Goal: Check status: Check status

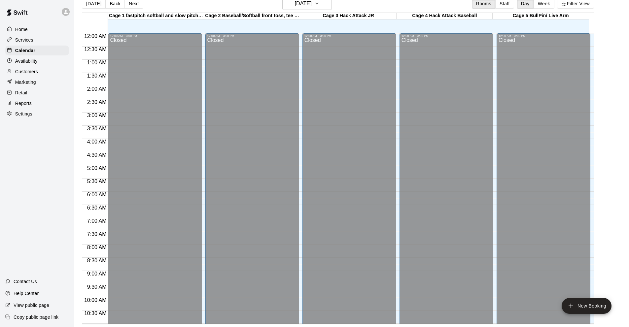
scroll to position [323, 0]
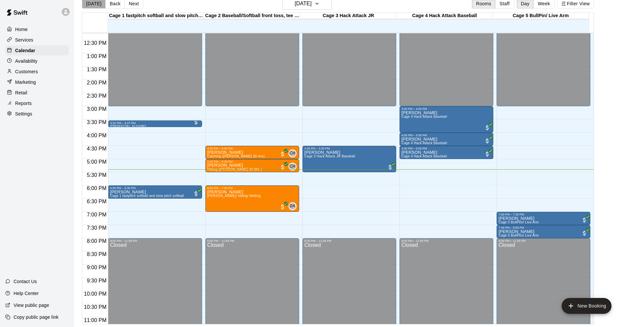
click at [97, 1] on button "[DATE]" at bounding box center [94, 4] width 24 height 10
click at [94, 8] on button "[DATE]" at bounding box center [94, 4] width 24 height 10
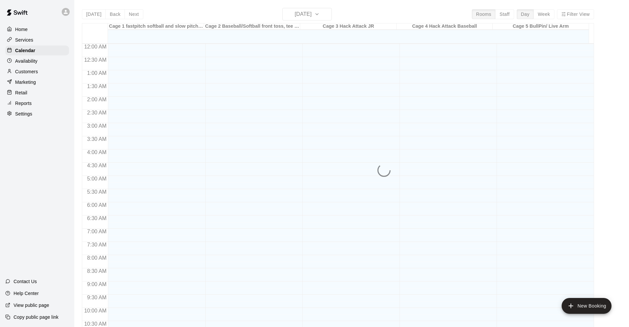
scroll to position [323, 0]
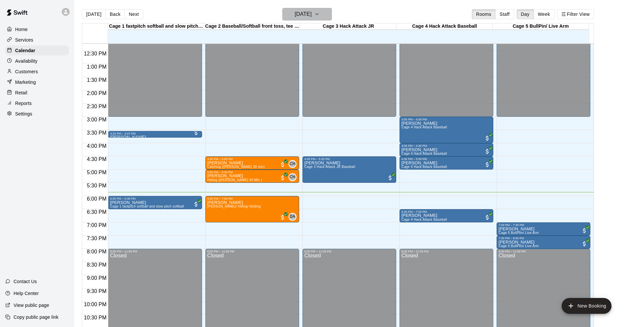
click at [312, 11] on h6 "[DATE]" at bounding box center [303, 14] width 17 height 9
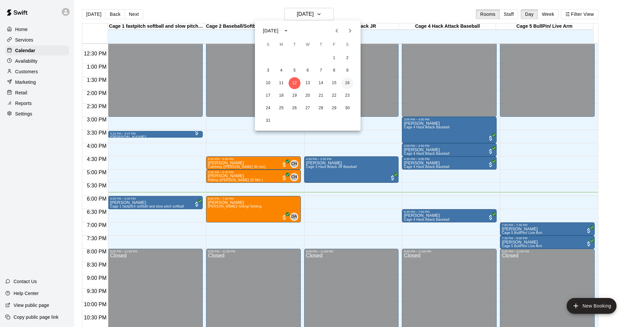
click at [347, 85] on button "16" at bounding box center [348, 83] width 12 height 12
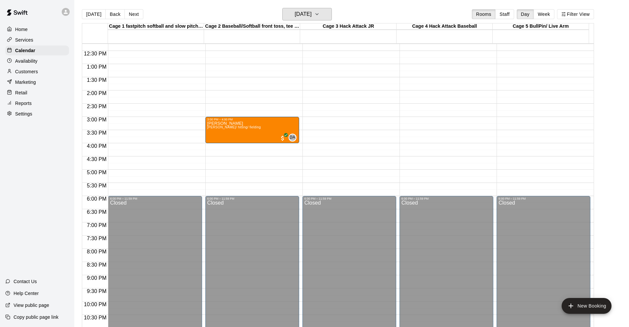
scroll to position [257, 0]
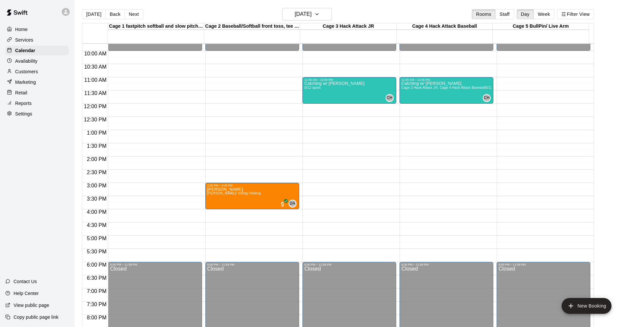
click at [81, 23] on div "Today Back Next Saturday Aug 16 Rooms Staff Day Week Filter View Cage 1 fastpit…" at bounding box center [338, 171] width 522 height 327
click at [88, 16] on button "[DATE]" at bounding box center [94, 14] width 24 height 10
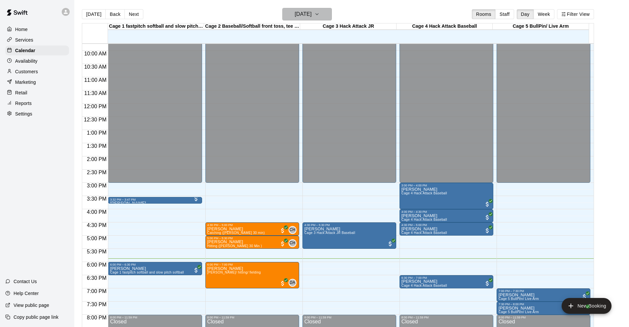
click at [323, 13] on button "[DATE]" at bounding box center [307, 14] width 50 height 13
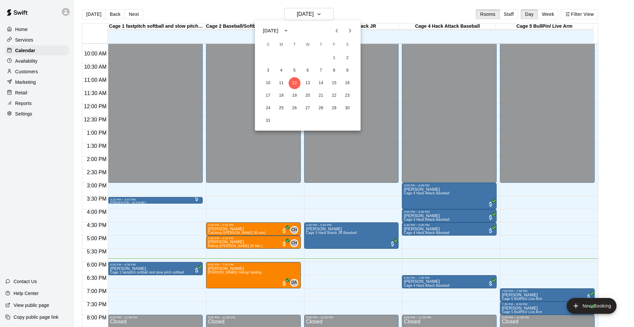
click at [141, 23] on div at bounding box center [317, 163] width 634 height 327
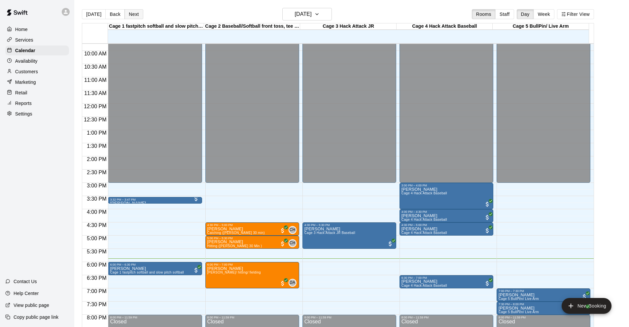
click at [132, 17] on button "Next" at bounding box center [134, 14] width 18 height 10
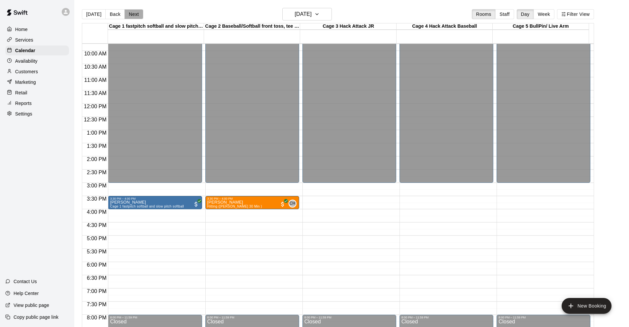
click at [132, 17] on button "Next" at bounding box center [134, 14] width 18 height 10
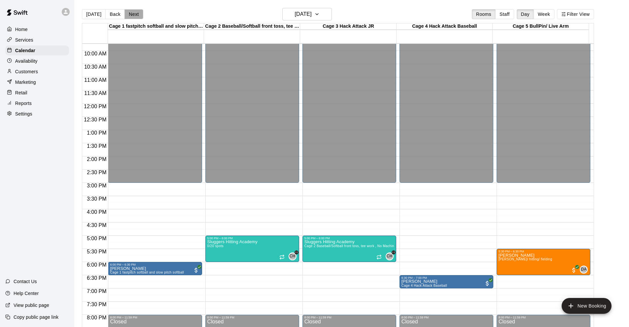
click at [132, 17] on button "Next" at bounding box center [134, 14] width 18 height 10
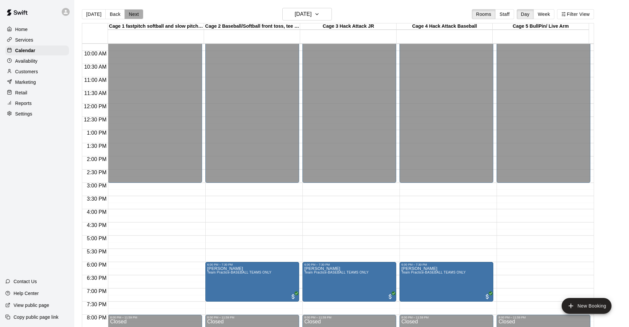
click at [132, 17] on button "Next" at bounding box center [134, 14] width 18 height 10
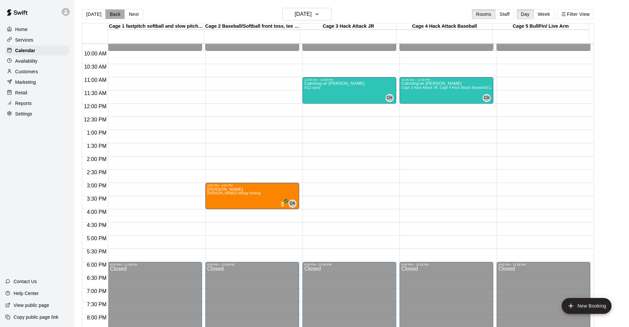
click at [112, 18] on button "Back" at bounding box center [114, 14] width 19 height 10
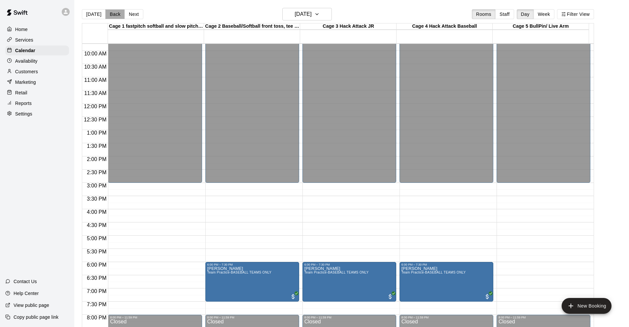
click at [112, 18] on button "Back" at bounding box center [114, 14] width 19 height 10
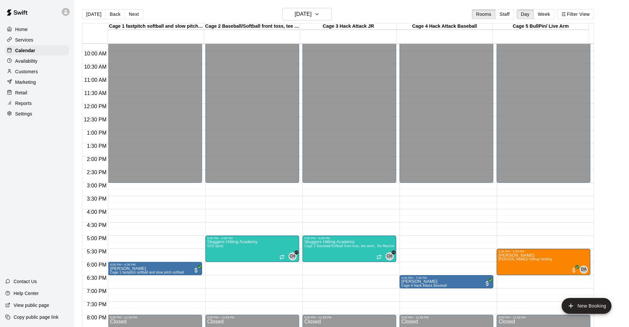
drag, startPoint x: 18, startPoint y: 158, endPoint x: 39, endPoint y: 186, distance: 35.0
click at [31, 174] on div "Home Services Calendar Availability Customers Marketing Retail Reports Settings…" at bounding box center [37, 163] width 74 height 327
click at [94, 14] on button "[DATE]" at bounding box center [94, 14] width 24 height 10
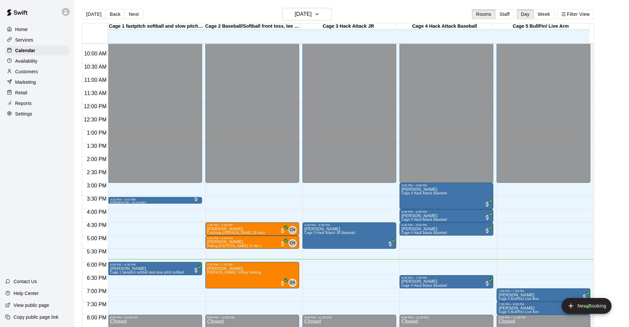
click at [42, 207] on div "Home Services Calendar Availability Customers Marketing Retail Reports Settings…" at bounding box center [37, 163] width 74 height 327
click at [531, 14] on button "Day" at bounding box center [525, 14] width 17 height 10
click at [312, 16] on h6 "[DATE]" at bounding box center [303, 14] width 17 height 9
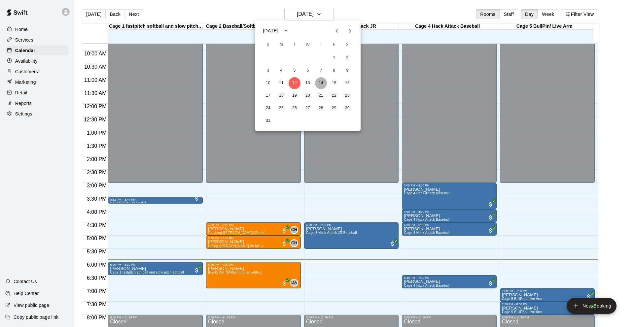
click at [320, 84] on button "14" at bounding box center [321, 83] width 12 height 12
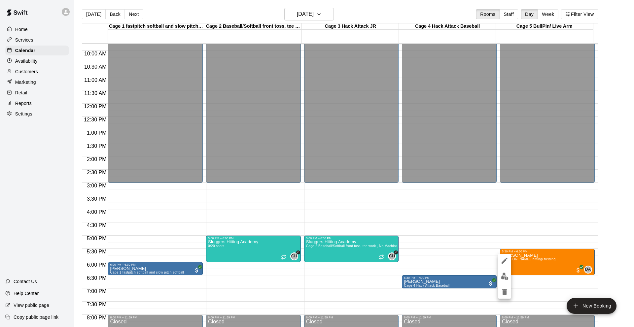
click at [531, 197] on div at bounding box center [317, 163] width 634 height 327
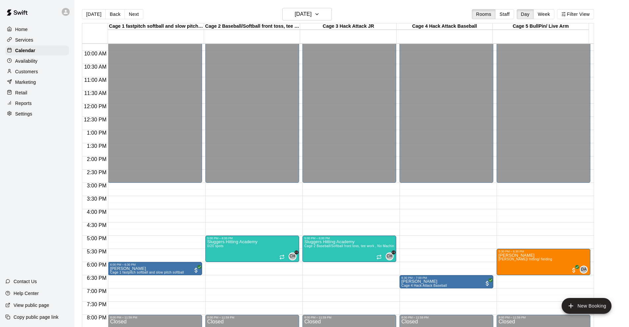
scroll to position [290, 0]
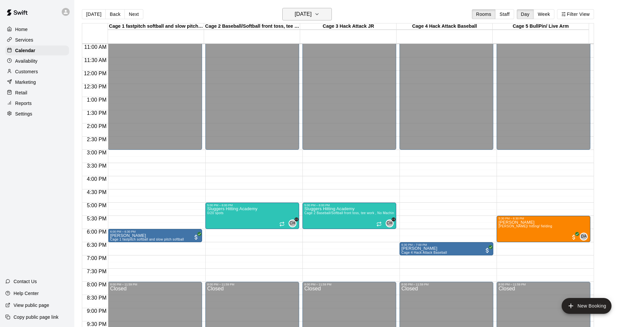
click at [312, 10] on h6 "Thursday Aug 14" at bounding box center [303, 14] width 17 height 9
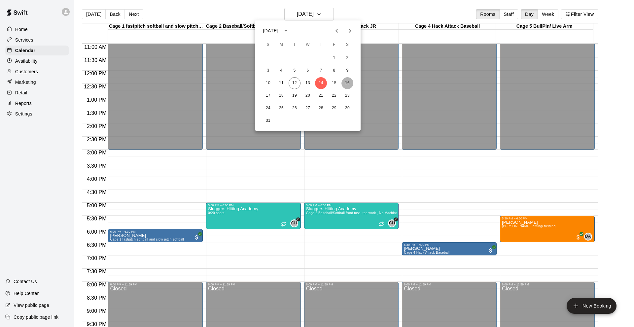
click at [351, 84] on button "16" at bounding box center [348, 83] width 12 height 12
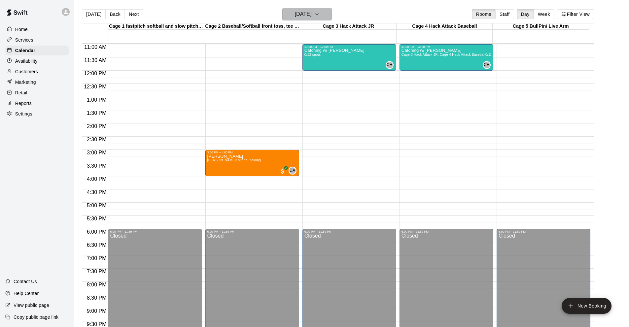
click at [299, 9] on button "Saturday Aug 16" at bounding box center [307, 14] width 50 height 13
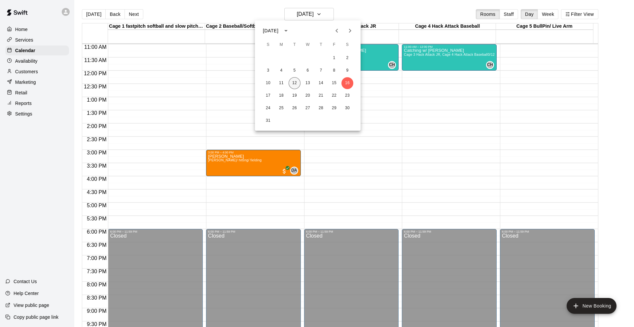
click at [295, 78] on button "12" at bounding box center [295, 83] width 12 height 12
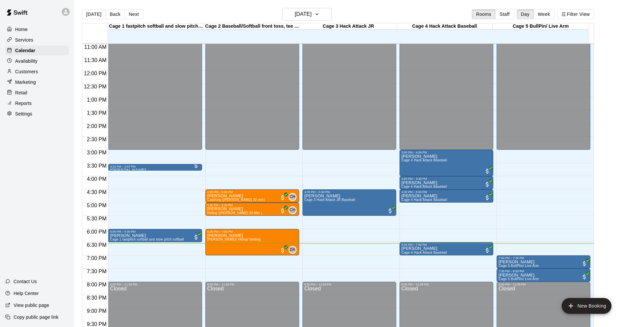
click at [62, 174] on div "Home Services Calendar Availability Customers Marketing Retail Reports Settings…" at bounding box center [37, 163] width 74 height 327
